Goal: Information Seeking & Learning: Learn about a topic

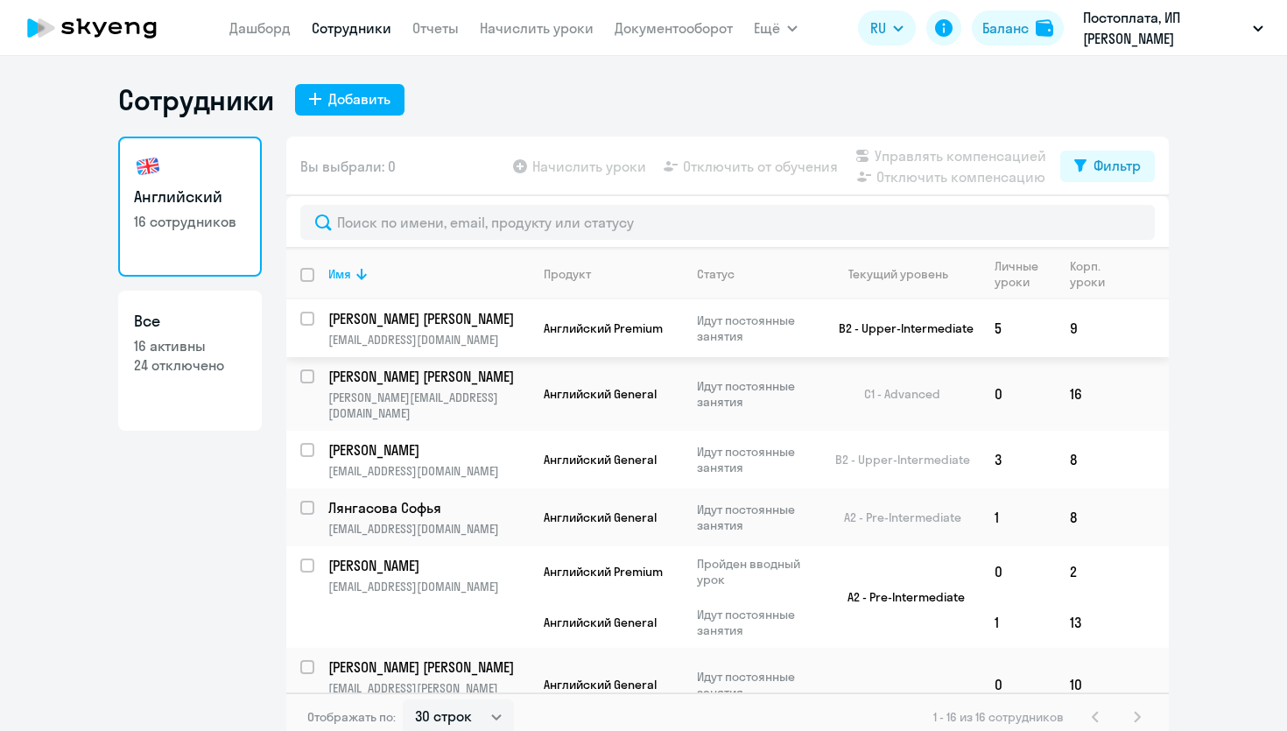
select select "30"
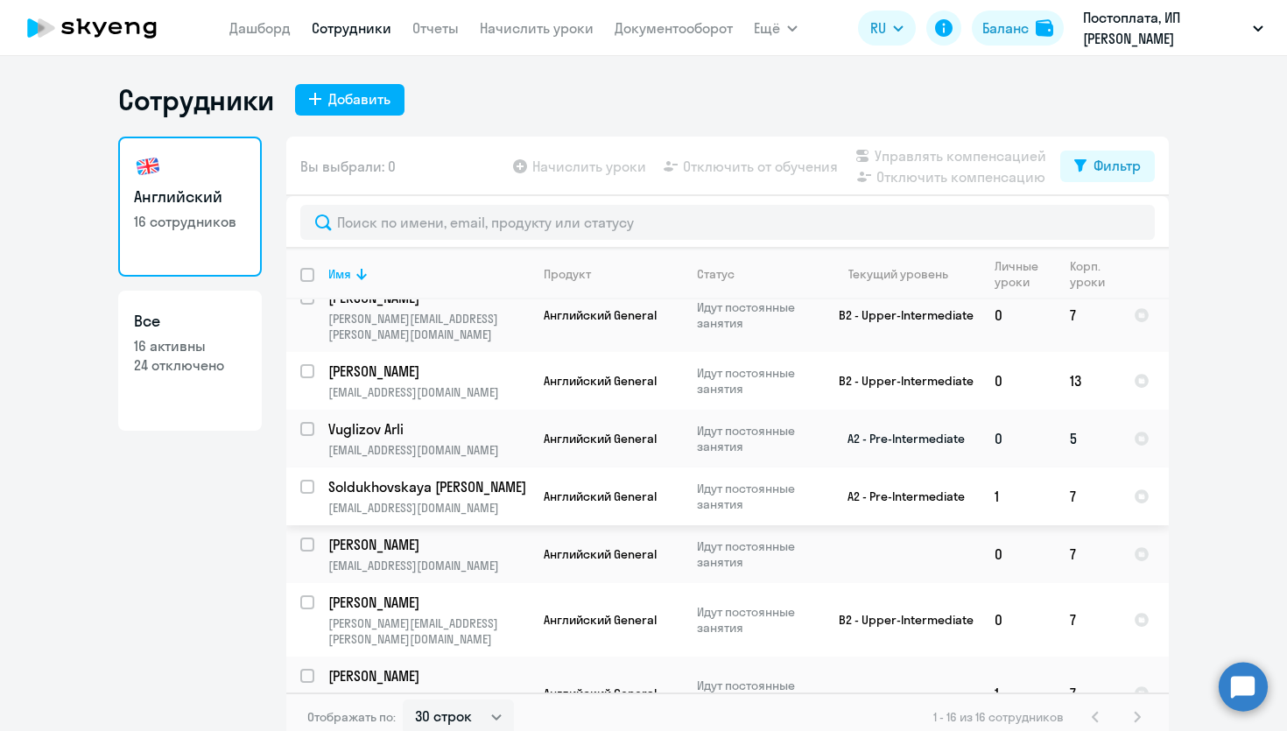
scroll to position [517, 0]
click at [387, 418] on p "Vuglizov Arli" at bounding box center [427, 427] width 198 height 19
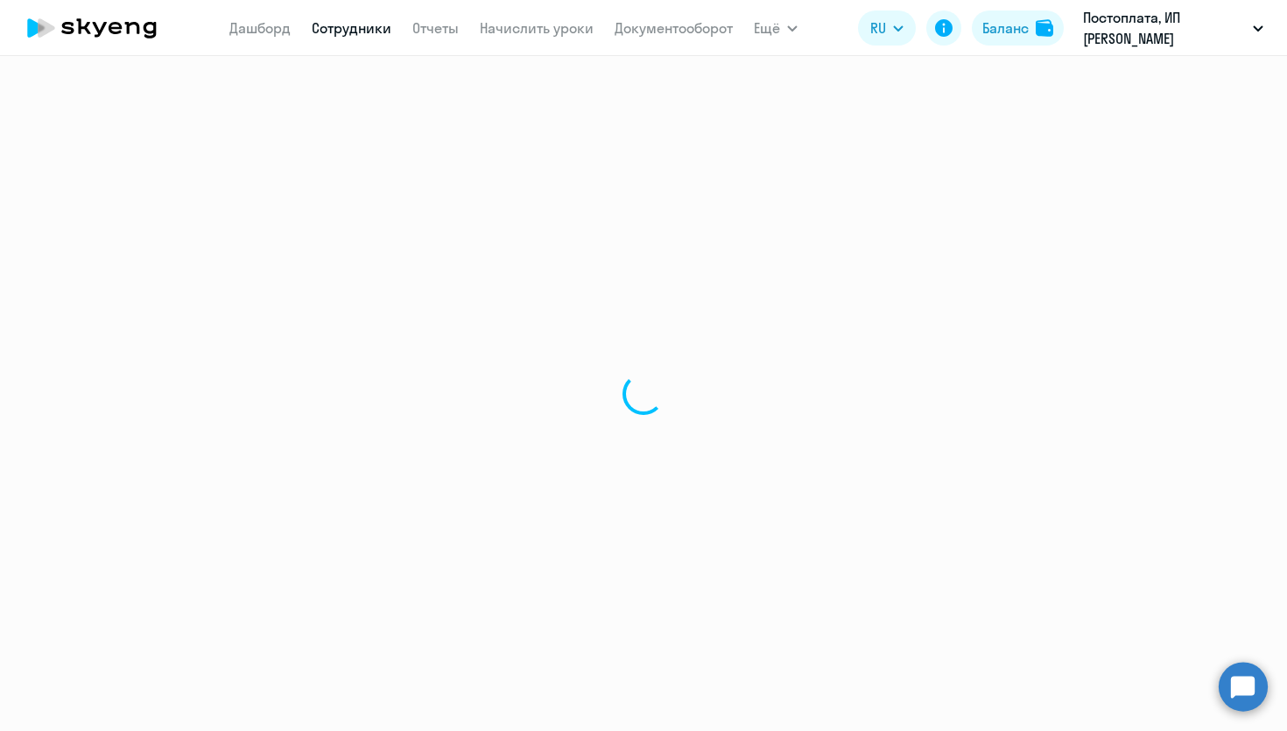
select select "english"
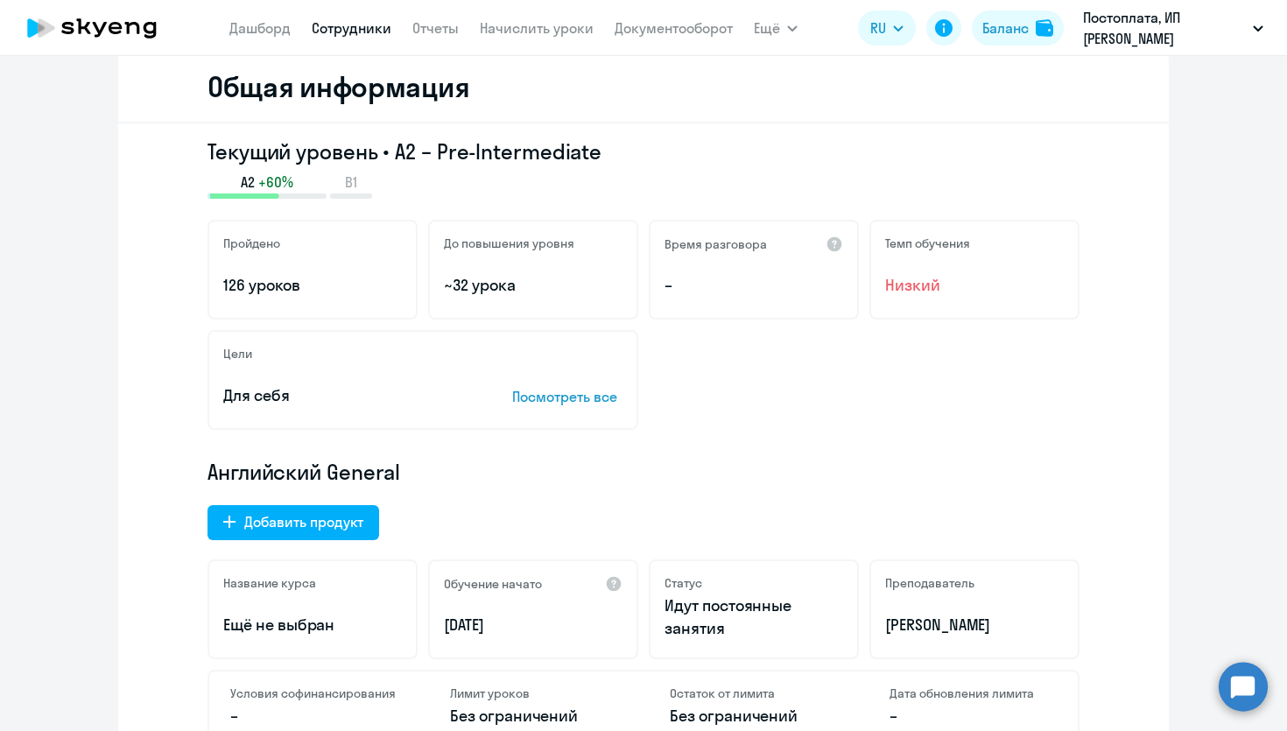
scroll to position [209, 0]
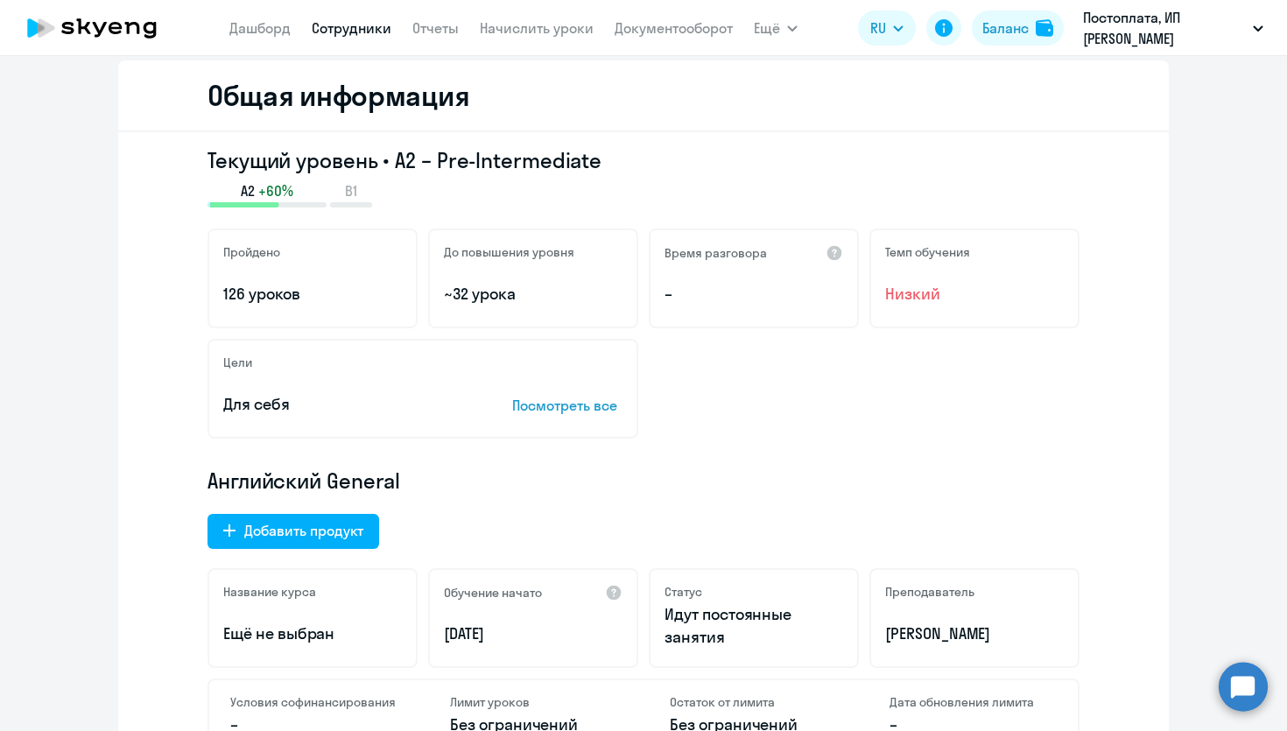
click at [501, 259] on h5 "До повышения уровня" at bounding box center [509, 252] width 130 height 16
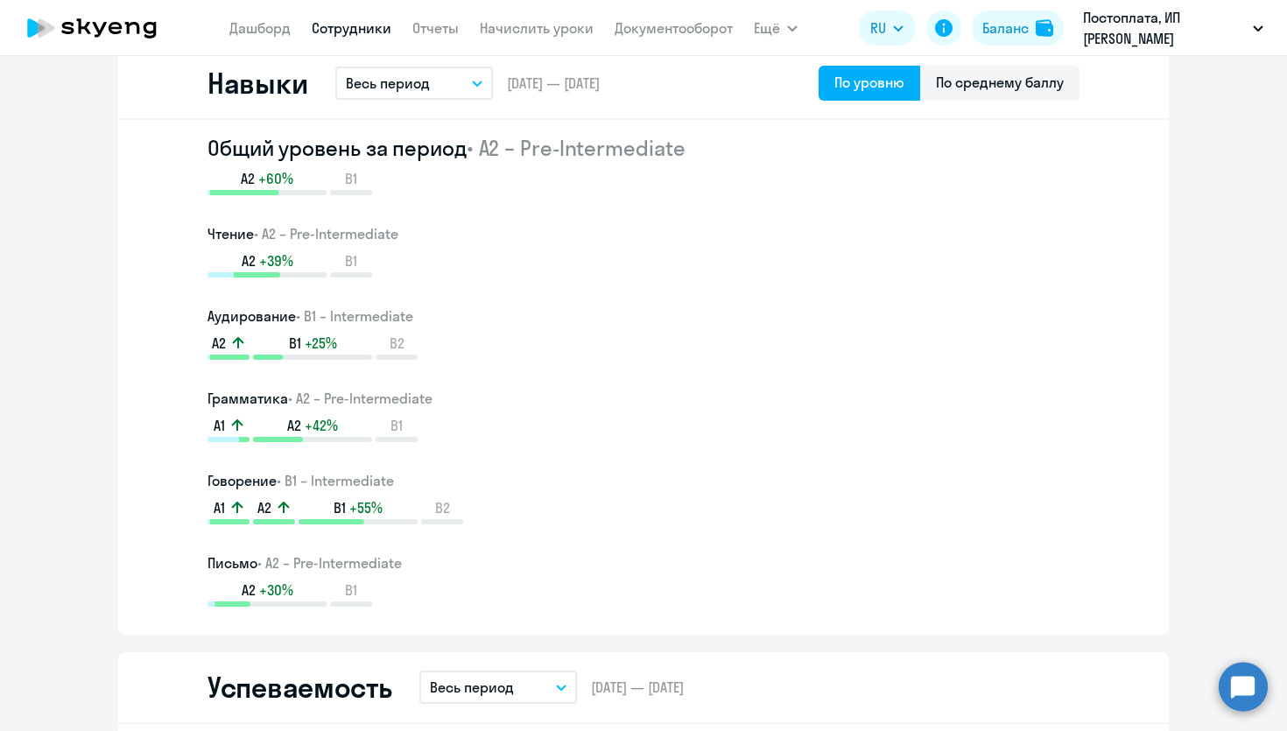
scroll to position [1183, 0]
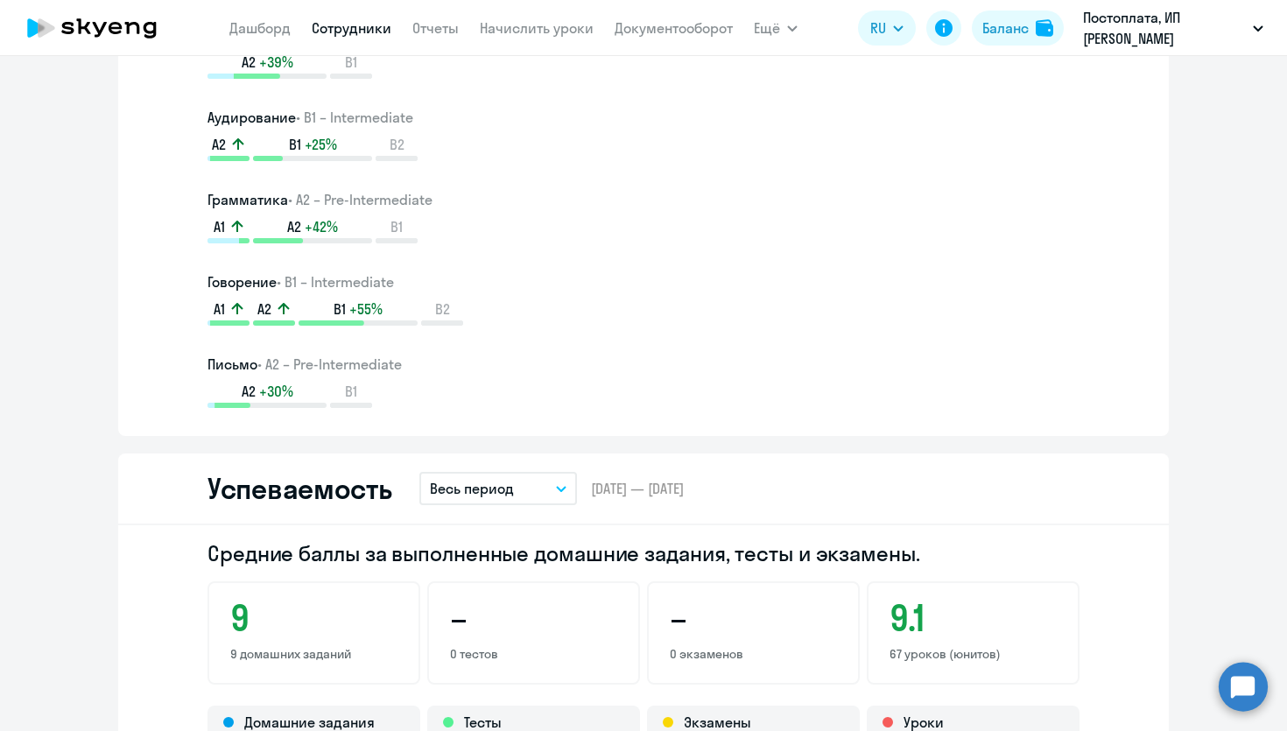
click at [510, 486] on p "Весь период" at bounding box center [472, 488] width 84 height 21
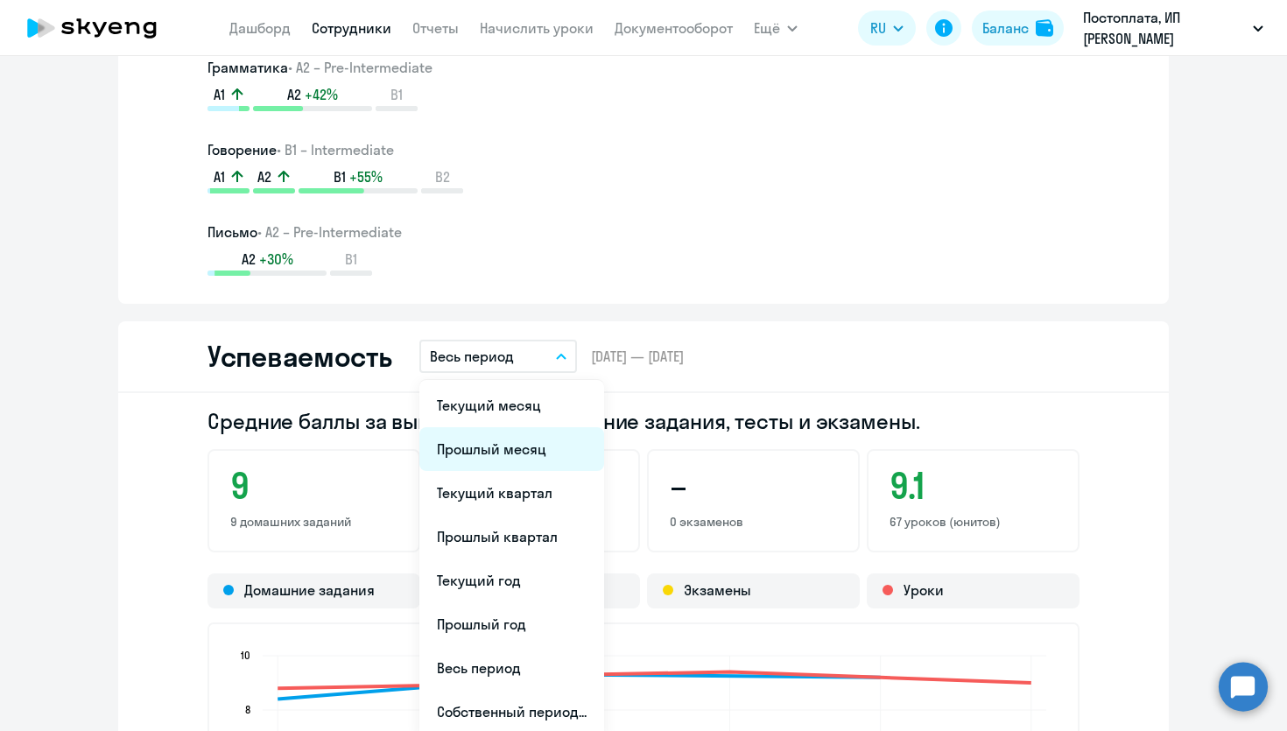
scroll to position [1318, 0]
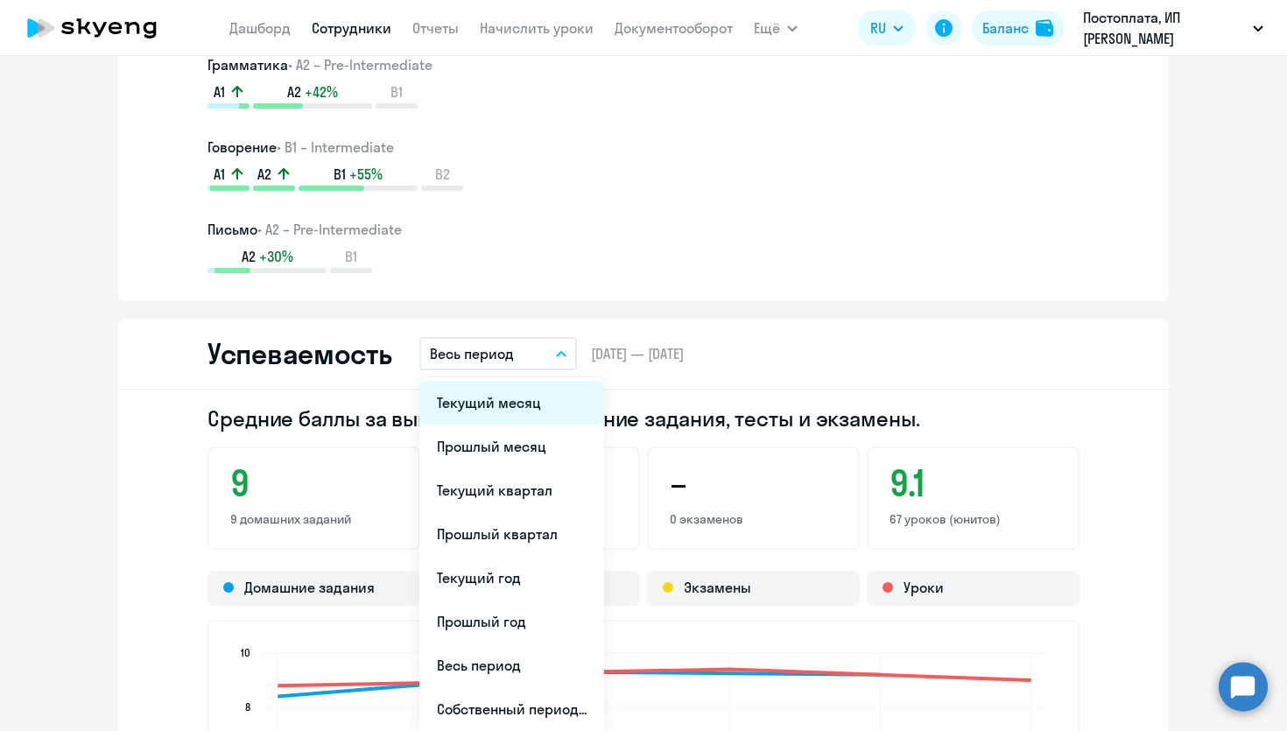
click at [511, 406] on li "Текущий месяц" at bounding box center [511, 403] width 185 height 44
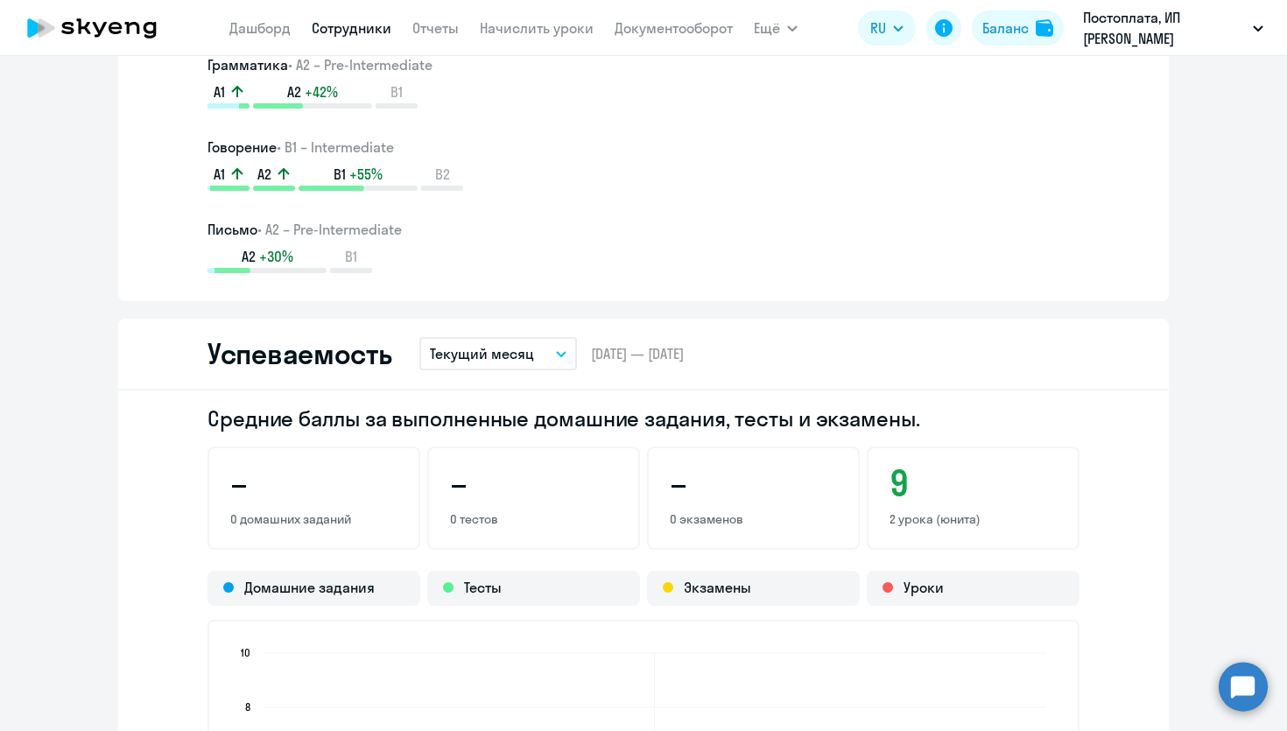
click at [492, 348] on p "Текущий месяц" at bounding box center [482, 353] width 104 height 21
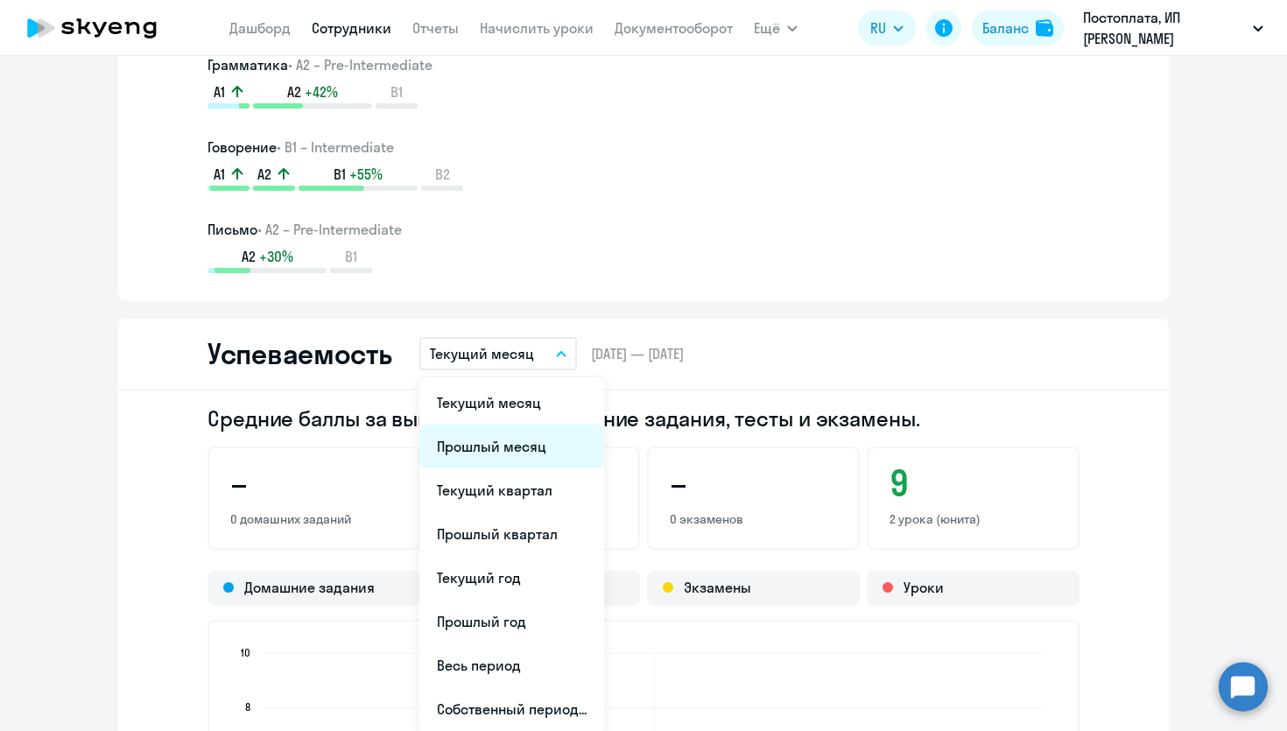
click at [510, 437] on li "Прошлый месяц" at bounding box center [511, 447] width 185 height 44
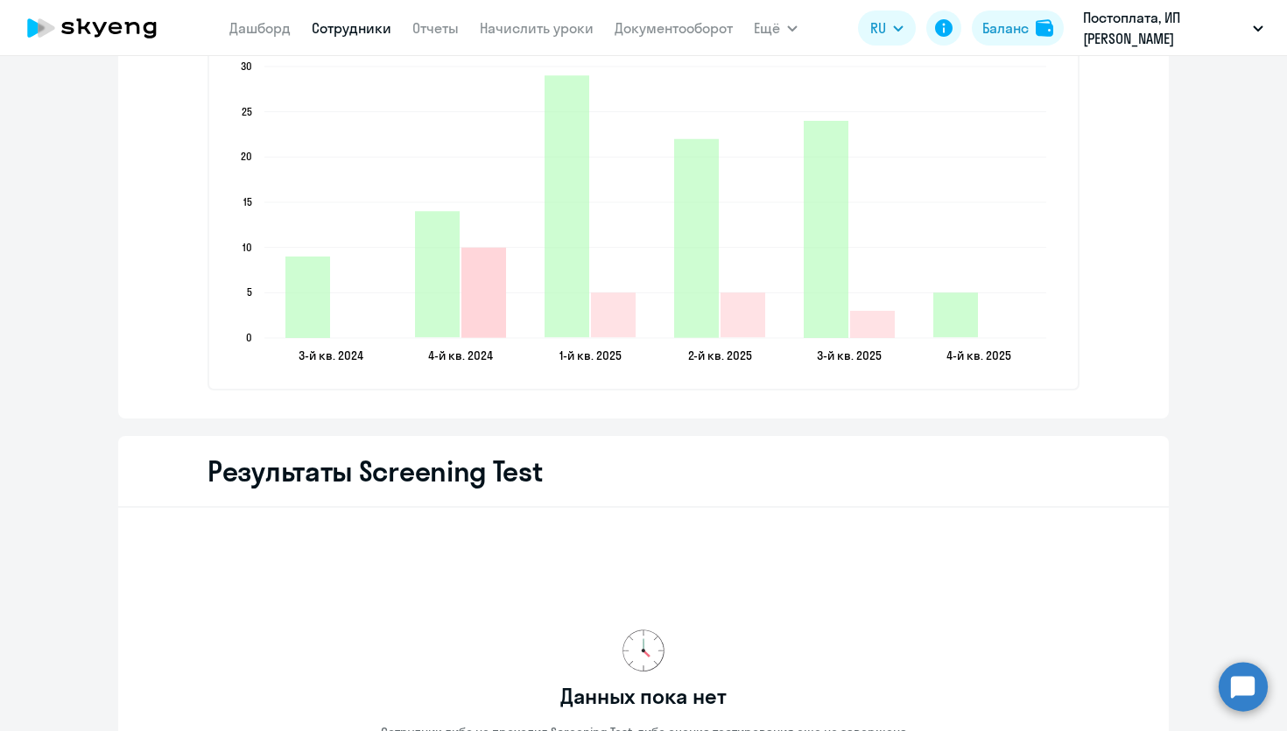
scroll to position [2882, 0]
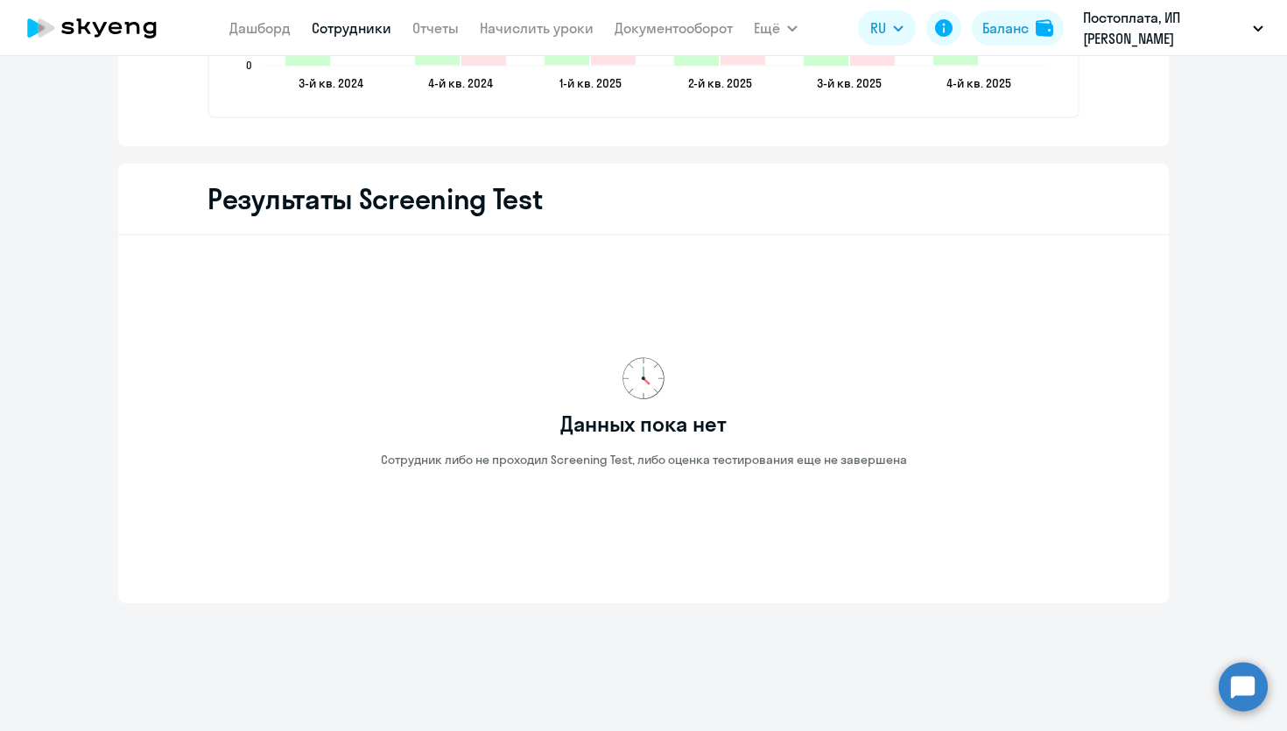
click at [470, 206] on h2 "Результаты Screening Test" at bounding box center [374, 198] width 335 height 35
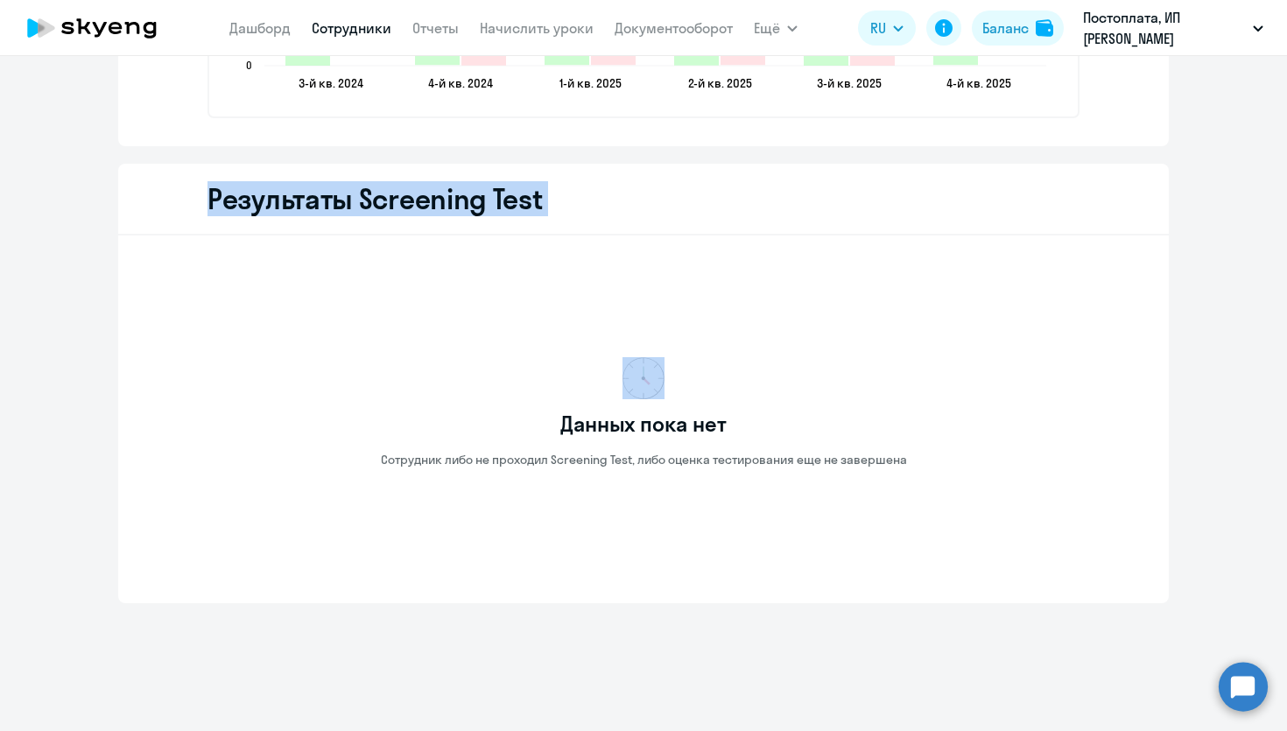
click at [470, 206] on h2 "Результаты Screening Test" at bounding box center [374, 198] width 335 height 35
click at [636, 383] on img at bounding box center [643, 378] width 42 height 42
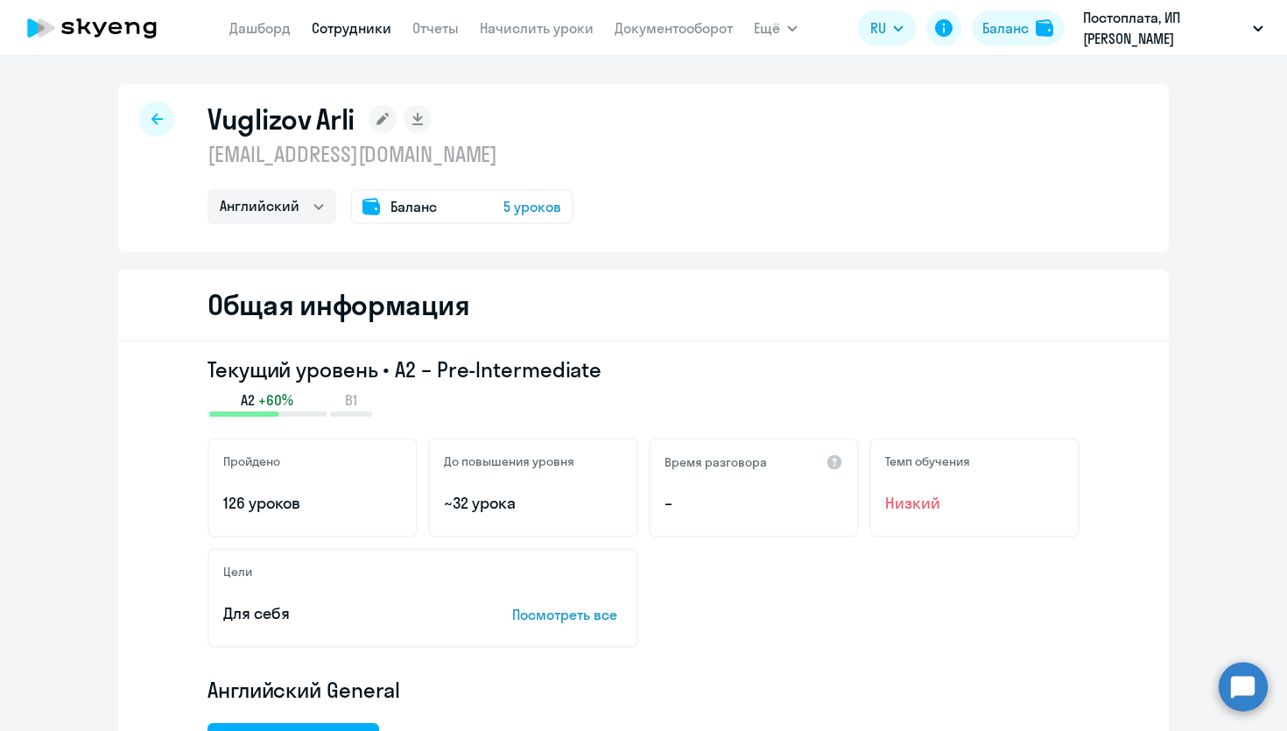
scroll to position [3, 0]
